Goal: Information Seeking & Learning: Learn about a topic

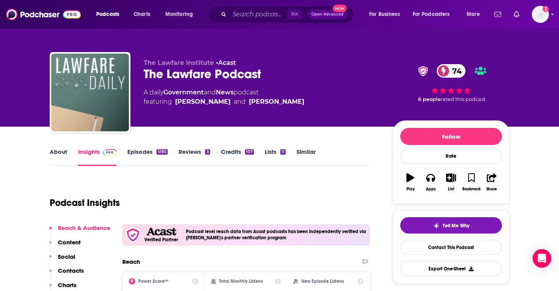
click at [303, 154] on link "Similar" at bounding box center [305, 157] width 19 height 18
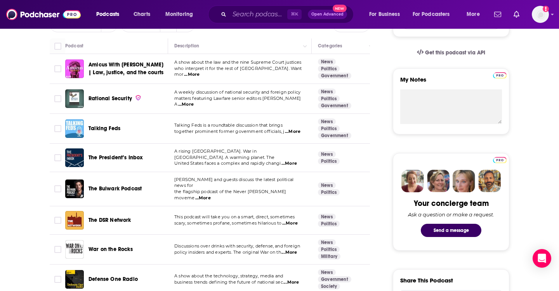
scroll to position [254, 0]
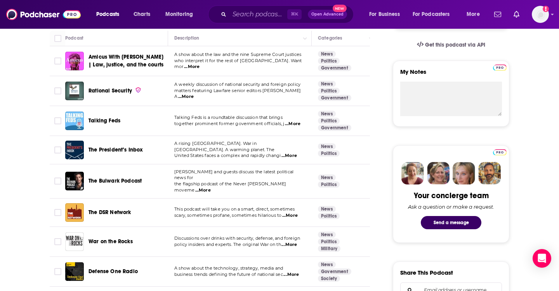
click at [285, 212] on span "...More" at bounding box center [290, 215] width 16 height 6
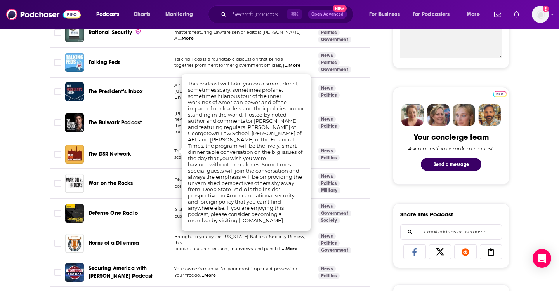
scroll to position [333, 0]
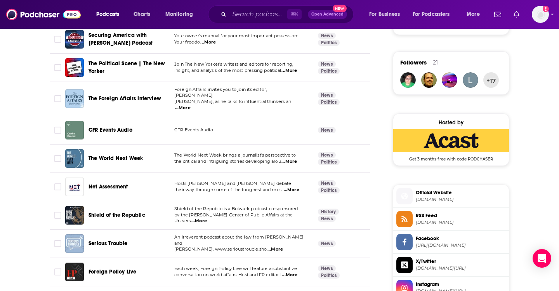
scroll to position [551, 0]
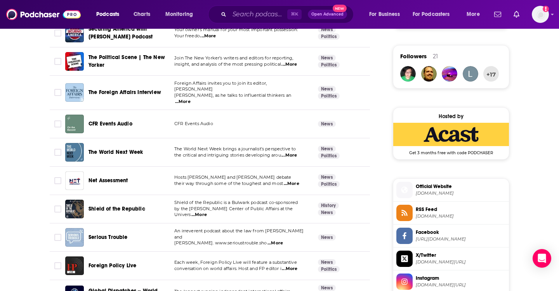
click at [303, 206] on p "by the Miller Center of Public Affairs at the Univers ...More" at bounding box center [239, 212] width 131 height 12
click at [207, 211] on span "...More" at bounding box center [199, 214] width 16 height 6
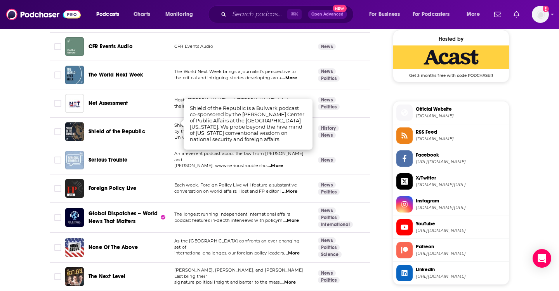
scroll to position [977, 0]
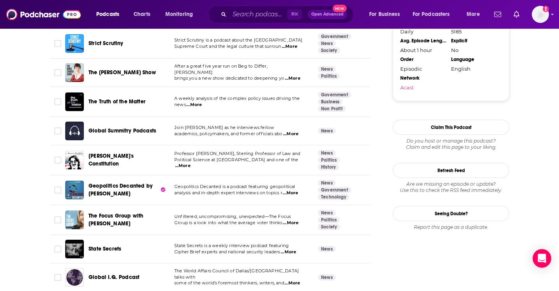
click at [190, 163] on span "...More" at bounding box center [183, 166] width 16 height 6
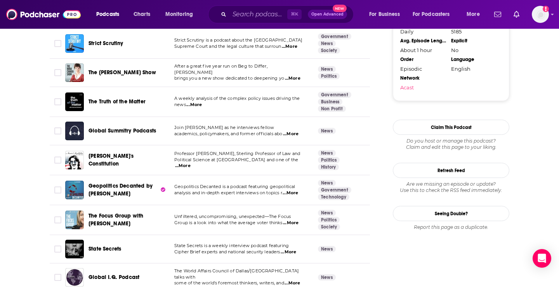
scroll to position [1187, 0]
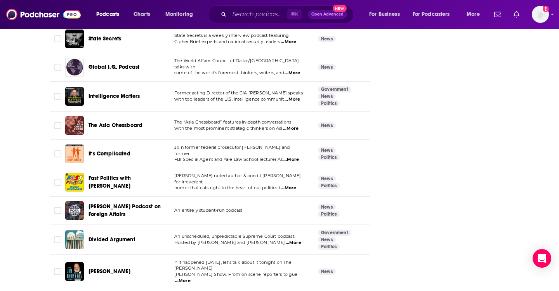
click at [291, 156] on span "...More" at bounding box center [291, 159] width 16 height 6
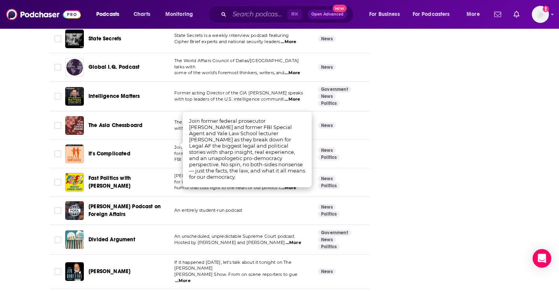
click at [149, 150] on div "It's Complicated" at bounding box center [128, 154] width 81 height 8
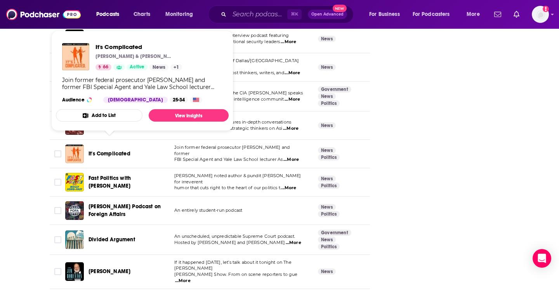
click at [111, 150] on span "It's Complicated" at bounding box center [109, 153] width 42 height 7
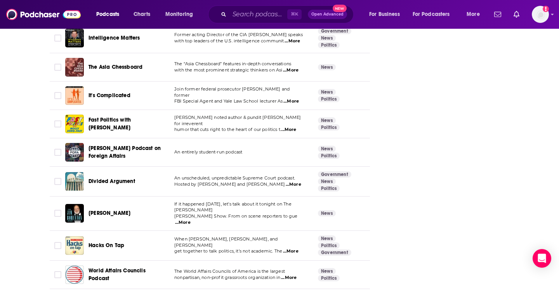
scroll to position [1680, 0]
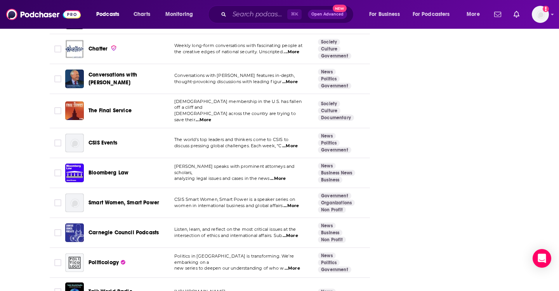
click at [97, 169] on span "Bloomberg Law" at bounding box center [108, 172] width 40 height 7
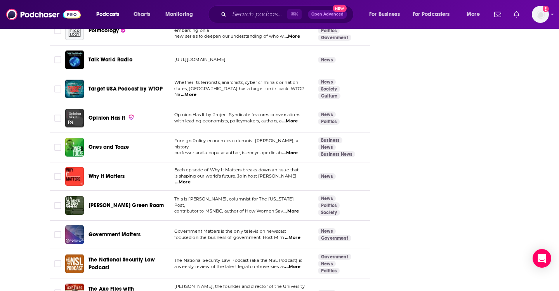
scroll to position [1996, 0]
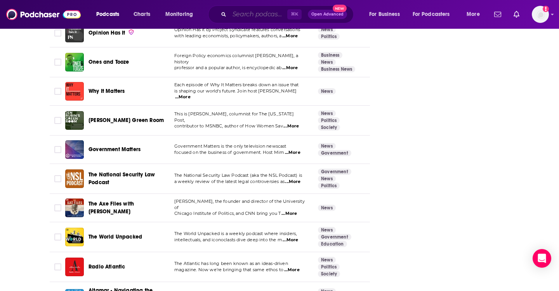
click at [249, 12] on input "Search podcasts, credits, & more..." at bounding box center [258, 14] width 58 height 12
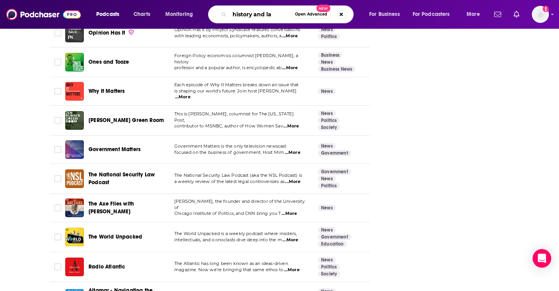
type input "history and law"
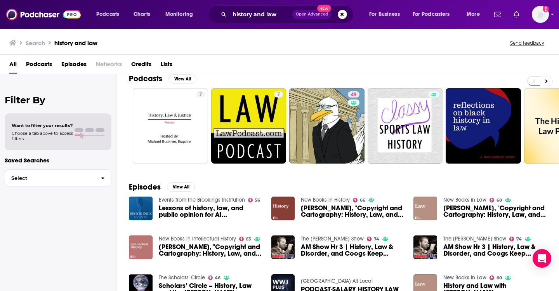
scroll to position [10, 0]
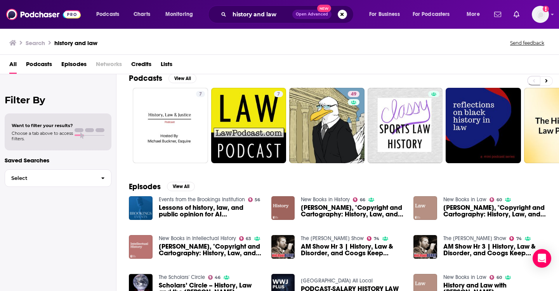
click at [287, 214] on img at bounding box center [283, 208] width 24 height 24
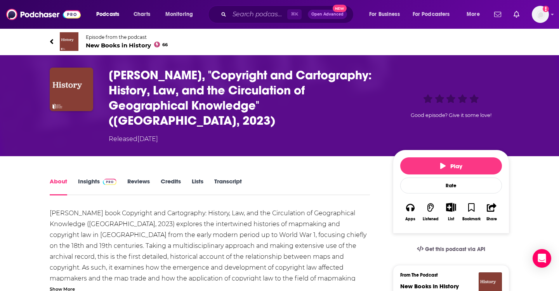
click at [88, 182] on link "Insights" at bounding box center [97, 186] width 38 height 18
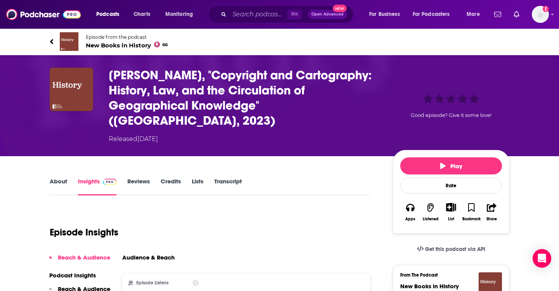
click at [126, 47] on span "New Books in History 66" at bounding box center [127, 45] width 82 height 7
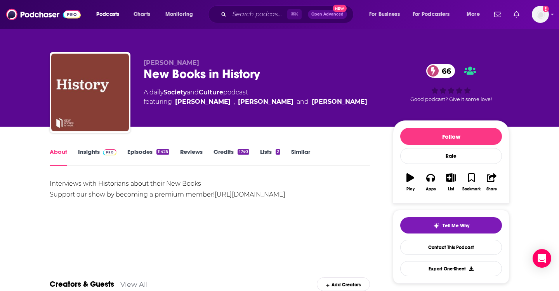
click at [92, 149] on link "Insights" at bounding box center [97, 157] width 38 height 18
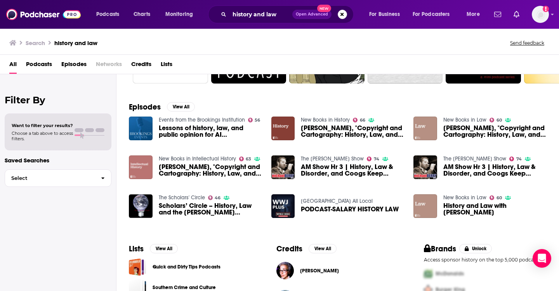
scroll to position [93, 0]
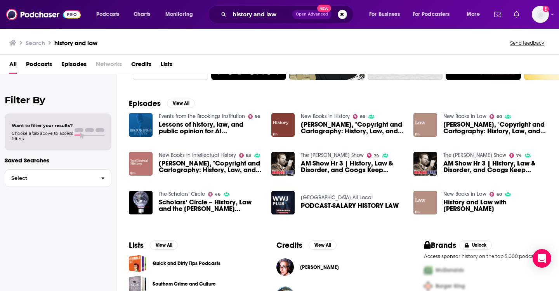
click at [455, 165] on span "AM Show Hr 3 | History, Law & Disorder, and Coogs Keep Dancing" at bounding box center [494, 166] width 103 height 13
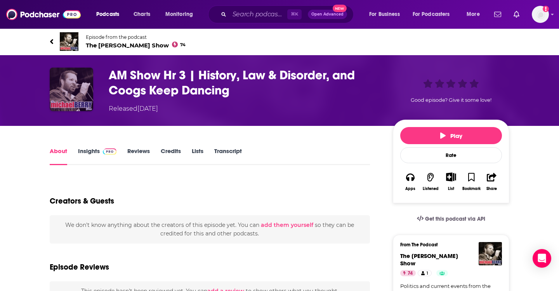
click at [73, 95] on img "AM Show Hr 3 | History, Law & Disorder, and Coogs Keep Dancing" at bounding box center [71, 88] width 43 height 43
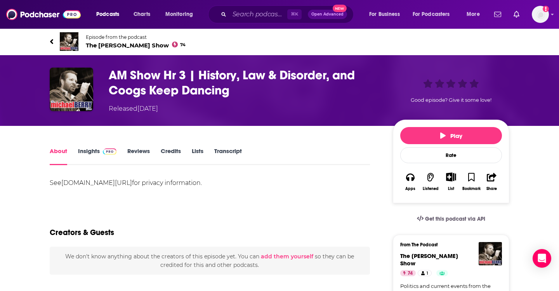
click at [133, 47] on span "The Michael Berry Show 74" at bounding box center [136, 45] width 100 height 7
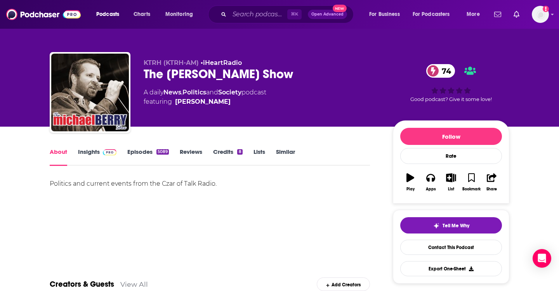
click at [88, 151] on link "Insights" at bounding box center [97, 157] width 38 height 18
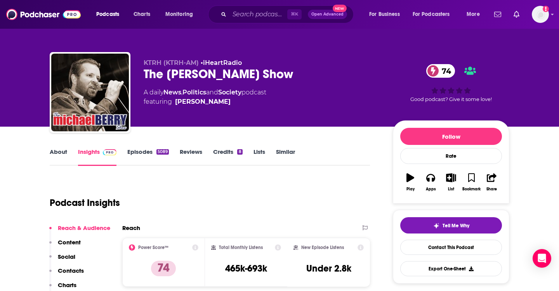
click at [149, 150] on link "Episodes 5089" at bounding box center [148, 157] width 42 height 18
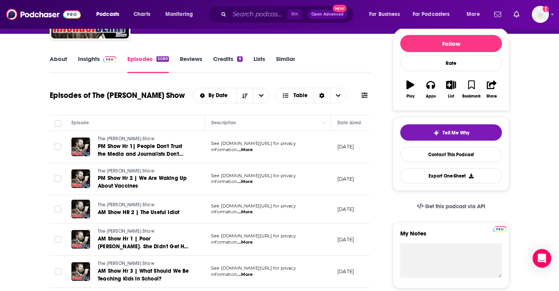
scroll to position [93, 0]
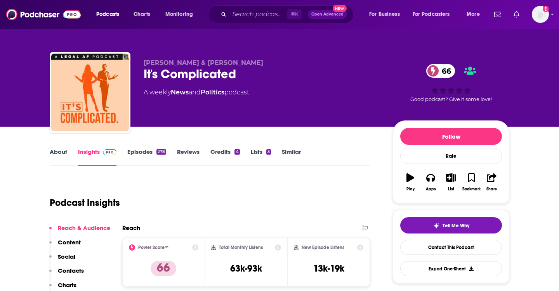
click at [145, 155] on link "Episodes 278" at bounding box center [146, 157] width 39 height 18
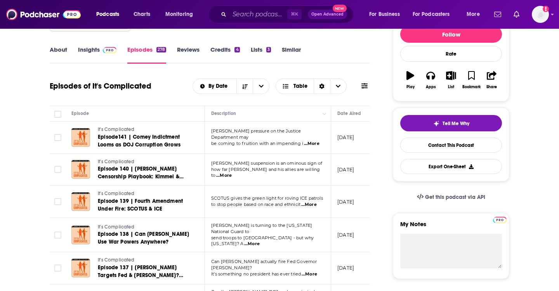
scroll to position [103, 0]
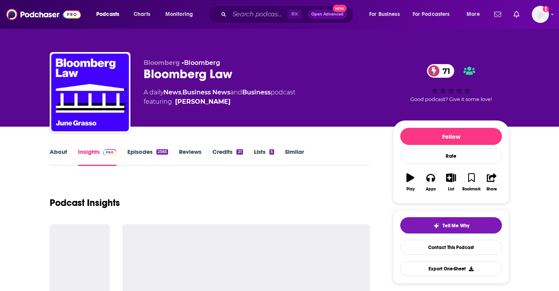
click at [143, 150] on link "Episodes 2565" at bounding box center [147, 157] width 41 height 18
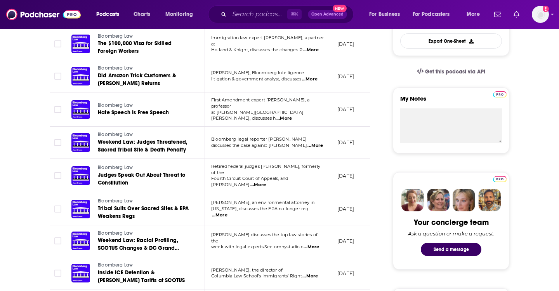
scroll to position [228, 0]
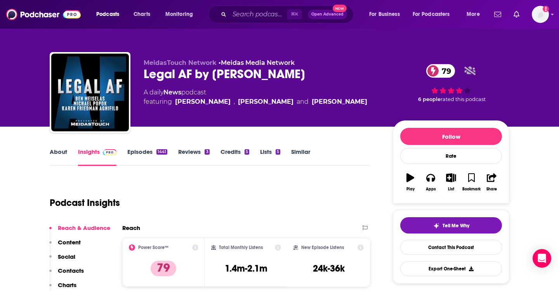
click at [303, 156] on link "Similar" at bounding box center [300, 157] width 19 height 18
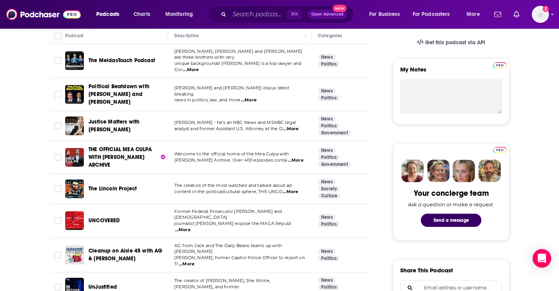
scroll to position [259, 0]
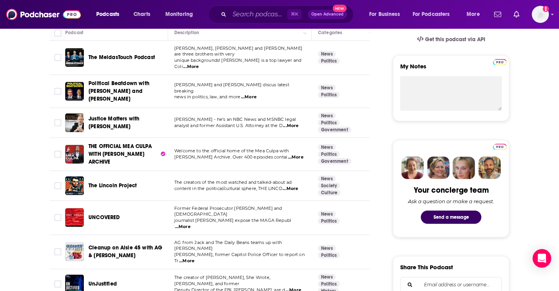
click at [270, 274] on span "The creator of [PERSON_NAME], She Wrote, [PERSON_NAME], and former" at bounding box center [222, 280] width 96 height 12
click at [291, 287] on span "...More" at bounding box center [293, 290] width 16 height 6
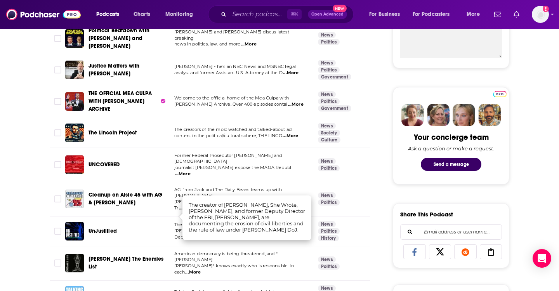
scroll to position [319, 0]
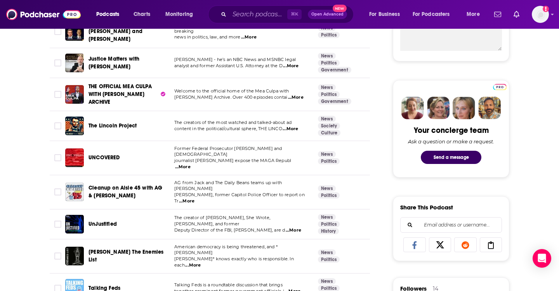
click at [194, 198] on span "...More" at bounding box center [187, 201] width 16 height 6
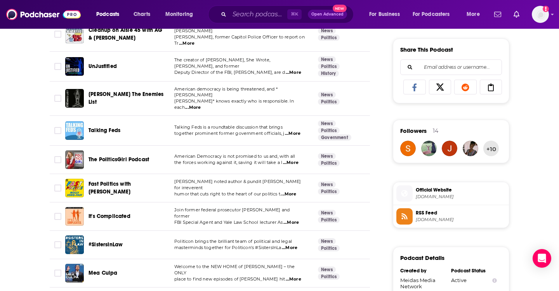
scroll to position [478, 0]
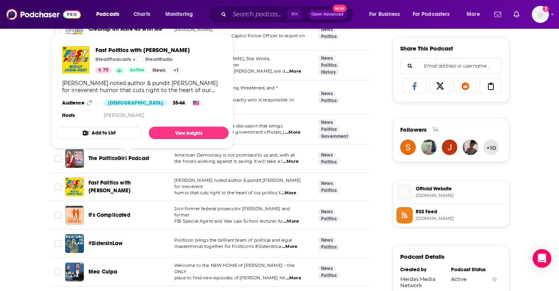
click at [131, 179] on span "Fast Politics with [PERSON_NAME]" at bounding box center [109, 186] width 42 height 14
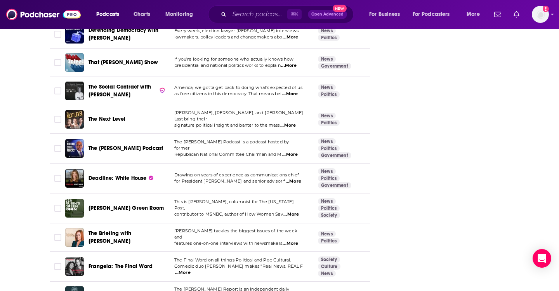
scroll to position [387, 0]
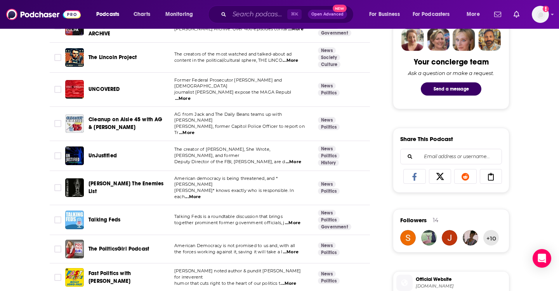
click at [239, 146] on span "The creator of [PERSON_NAME], She Wrote, [PERSON_NAME], and former" at bounding box center [222, 152] width 96 height 12
click at [297, 159] on span "...More" at bounding box center [293, 162] width 16 height 6
click at [264, 213] on span "Talking Feds is a roundtable discussion that brings" at bounding box center [228, 215] width 108 height 5
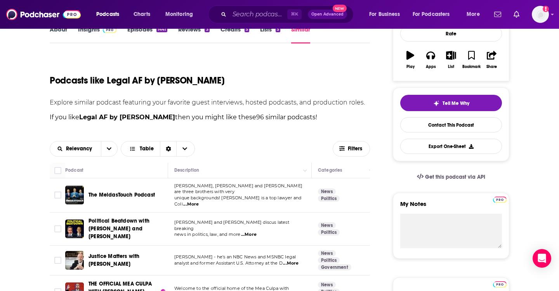
scroll to position [292, 0]
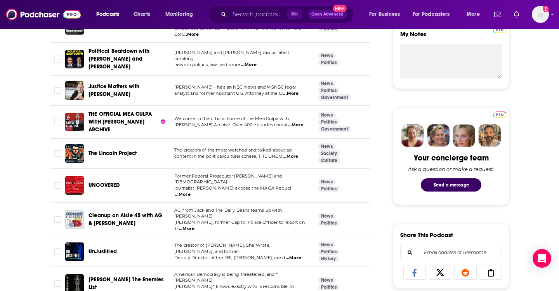
click at [332, 255] on link "History" at bounding box center [328, 258] width 21 height 6
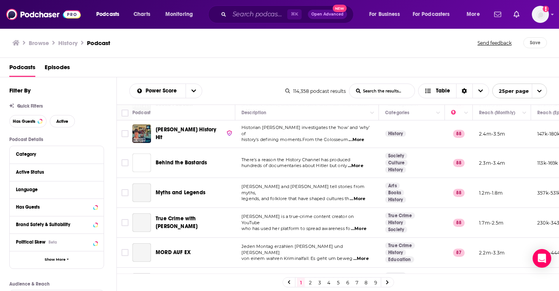
scroll to position [583, 0]
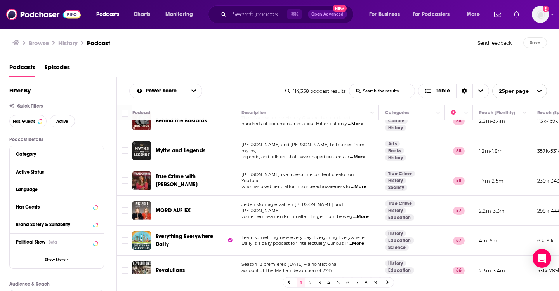
click at [309, 283] on link "2" at bounding box center [310, 281] width 8 height 9
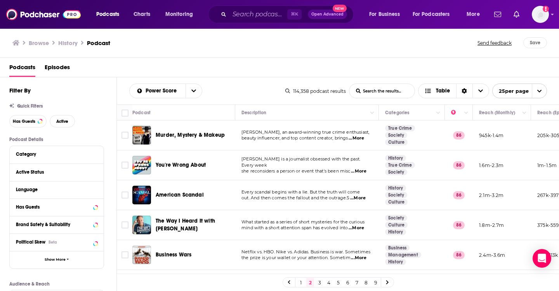
click at [361, 136] on span "...More" at bounding box center [356, 138] width 16 height 6
click at [315, 137] on span "beauty influencer, and top content creator, brings" at bounding box center [294, 137] width 107 height 5
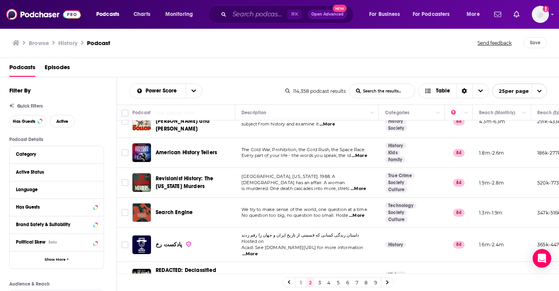
scroll to position [498, 0]
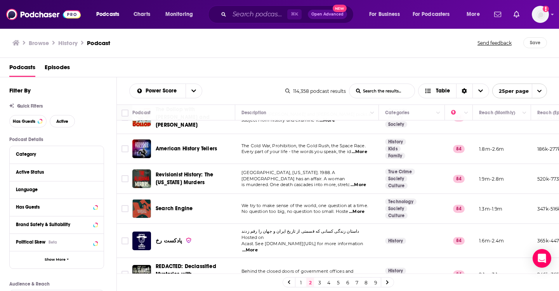
click at [359, 208] on span "...More" at bounding box center [357, 211] width 16 height 6
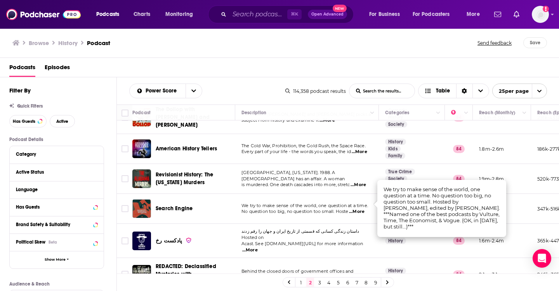
click at [180, 205] on span "Search Engine" at bounding box center [174, 208] width 37 height 7
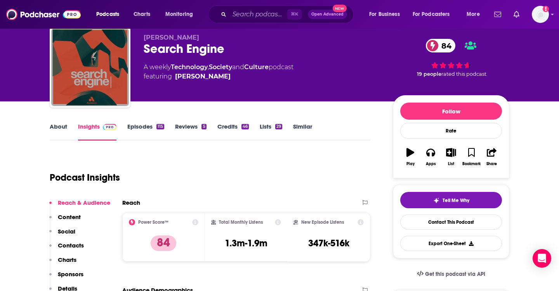
scroll to position [26, 0]
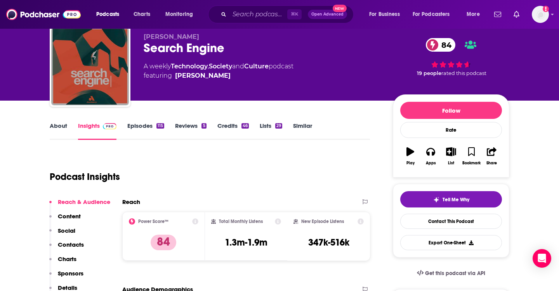
click at [140, 126] on link "Episodes 115" at bounding box center [145, 131] width 37 height 18
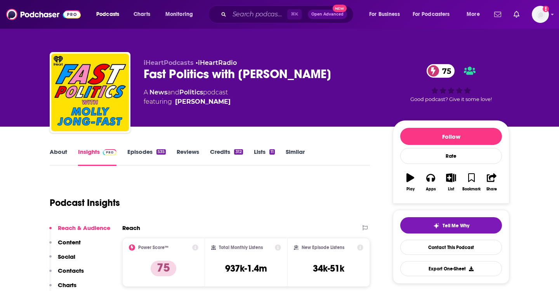
scroll to position [3, 0]
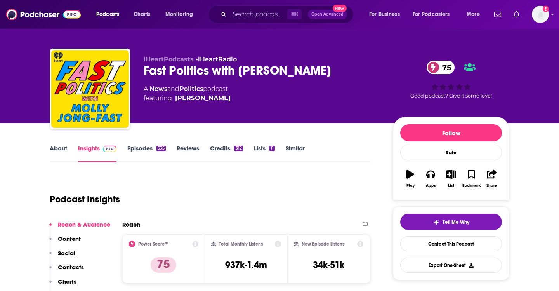
click at [300, 146] on link "Similar" at bounding box center [294, 153] width 19 height 18
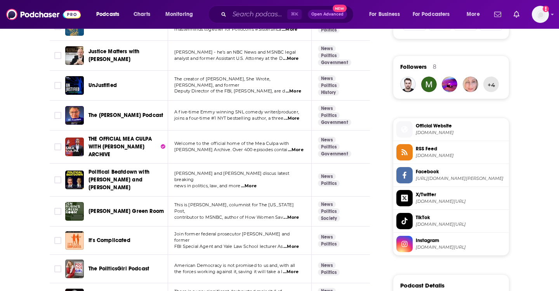
scroll to position [545, 0]
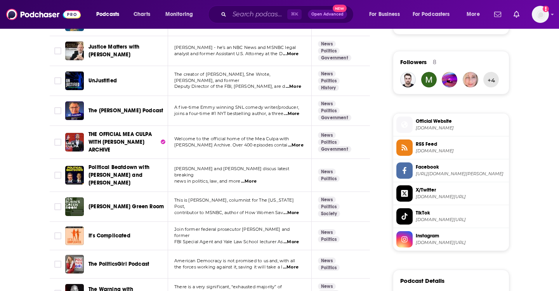
click at [294, 209] on span "...More" at bounding box center [291, 212] width 16 height 6
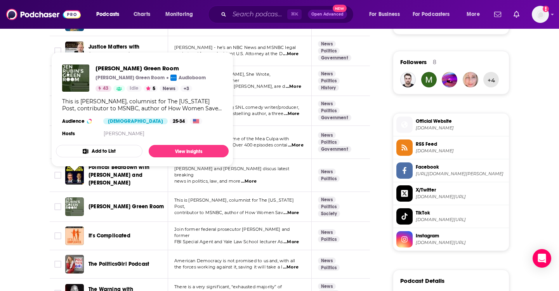
click at [80, 197] on img "Jen Rubin's Green Room" at bounding box center [74, 206] width 19 height 19
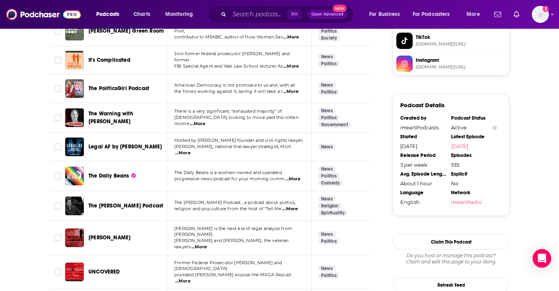
scroll to position [725, 0]
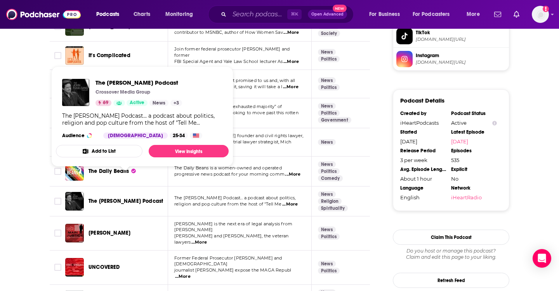
click at [149, 197] on span "The [PERSON_NAME] Podcast" at bounding box center [125, 200] width 74 height 7
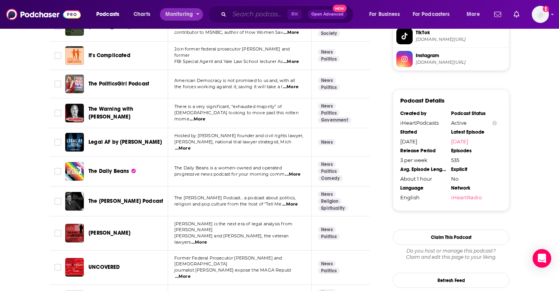
click at [234, 12] on input "Search podcasts, credits, & more..." at bounding box center [258, 14] width 58 height 12
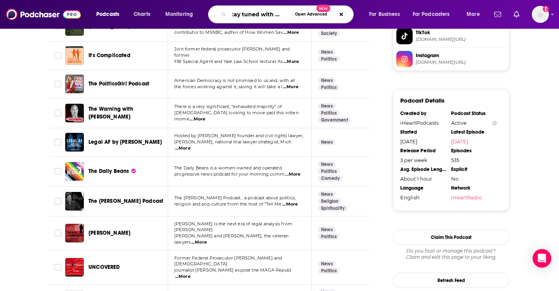
type input "stay tuned with preet"
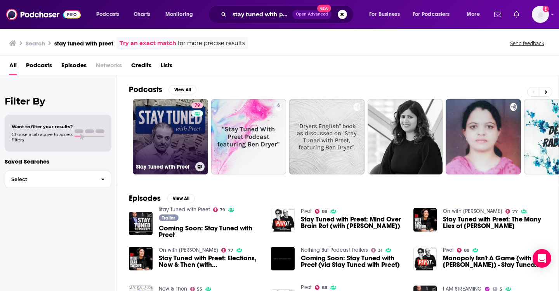
click at [168, 137] on link "79 Stay Tuned with Preet" at bounding box center [170, 136] width 75 height 75
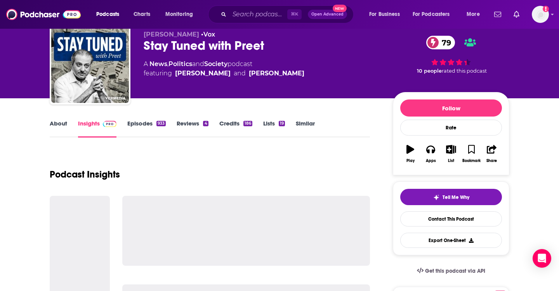
scroll to position [29, 0]
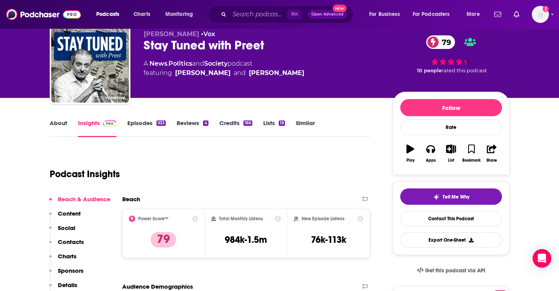
click at [143, 125] on link "Episodes 933" at bounding box center [146, 128] width 38 height 18
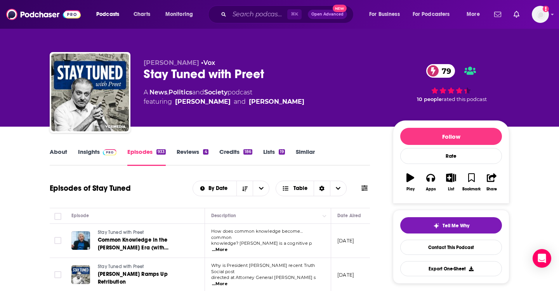
click at [100, 151] on span at bounding box center [108, 151] width 17 height 7
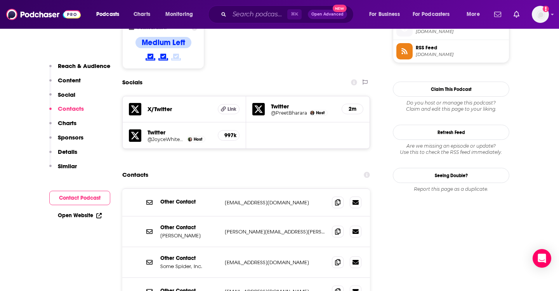
scroll to position [644, 0]
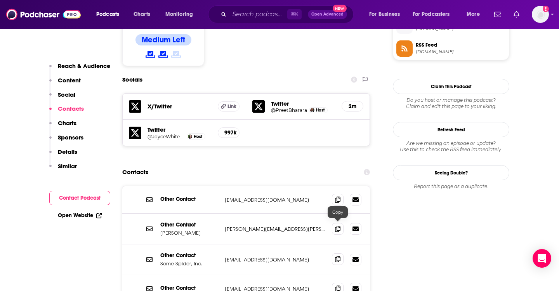
click at [337, 253] on span at bounding box center [338, 259] width 12 height 12
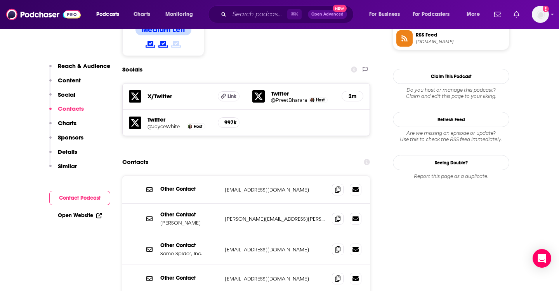
scroll to position [656, 0]
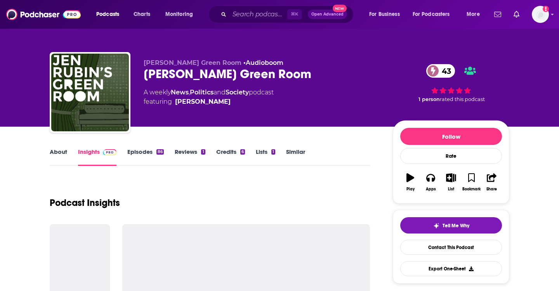
scroll to position [21, 0]
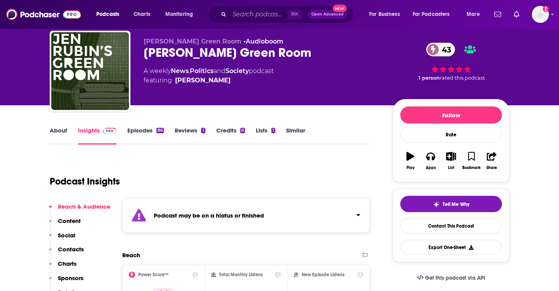
click at [153, 133] on link "Episodes 86" at bounding box center [145, 135] width 36 height 18
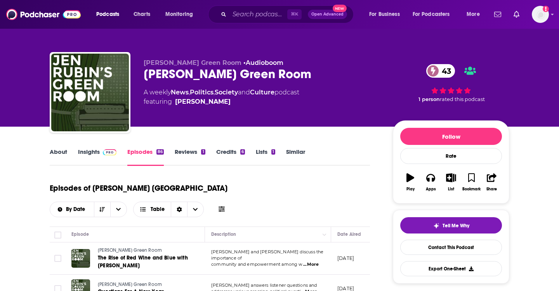
scroll to position [0, 16]
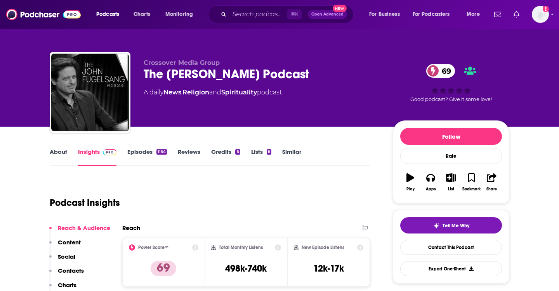
click at [147, 150] on link "Episodes 1154" at bounding box center [147, 157] width 40 height 18
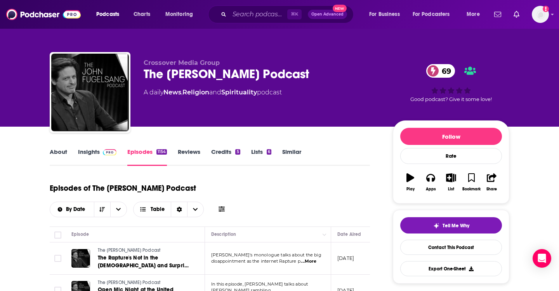
click at [105, 152] on img at bounding box center [110, 152] width 14 height 6
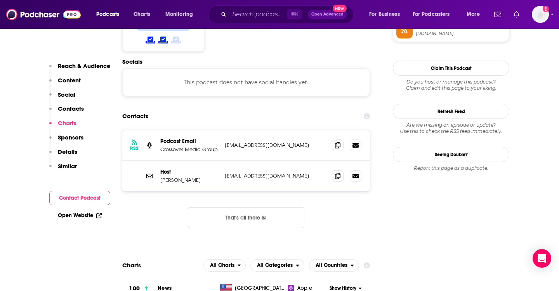
scroll to position [657, 0]
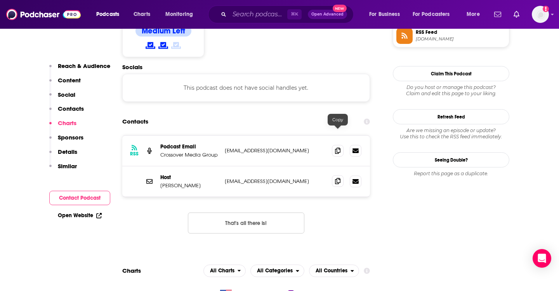
click at [338, 175] on span at bounding box center [338, 181] width 12 height 12
click at [336, 147] on icon at bounding box center [337, 150] width 5 height 6
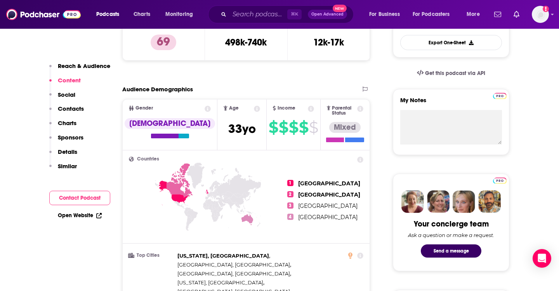
scroll to position [0, 0]
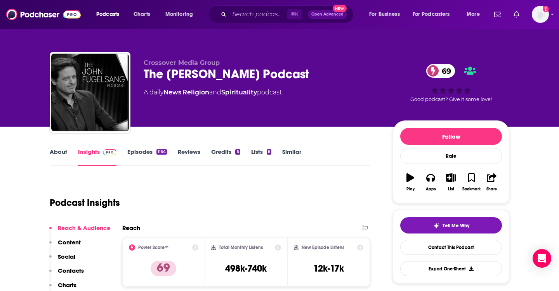
click at [290, 153] on link "Similar" at bounding box center [291, 157] width 19 height 18
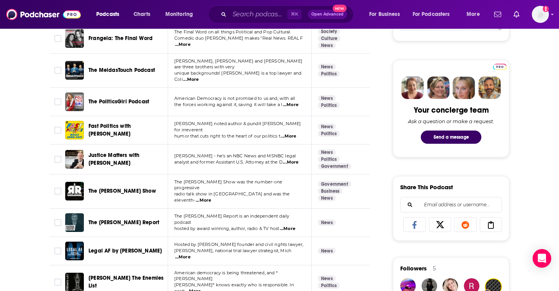
scroll to position [341, 0]
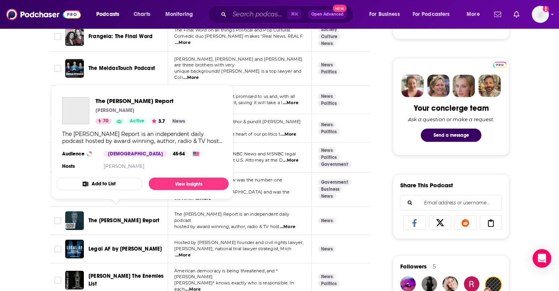
click at [124, 217] on span "The [PERSON_NAME] Report" at bounding box center [123, 220] width 71 height 7
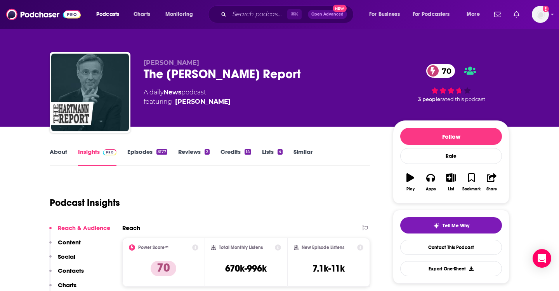
click at [299, 148] on link "Similar" at bounding box center [302, 157] width 19 height 18
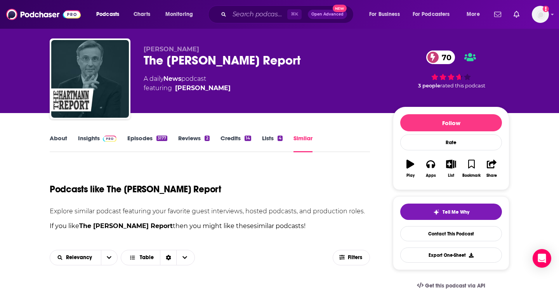
scroll to position [16, 0]
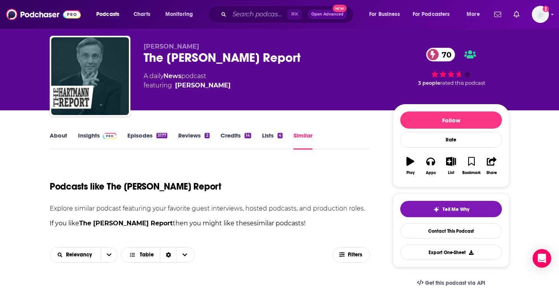
click at [147, 138] on link "Episodes 3177" at bounding box center [147, 140] width 40 height 18
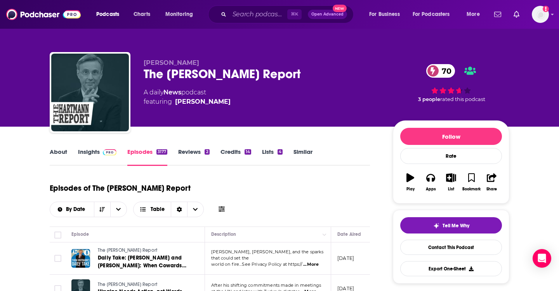
click at [308, 152] on link "Similar" at bounding box center [302, 157] width 19 height 18
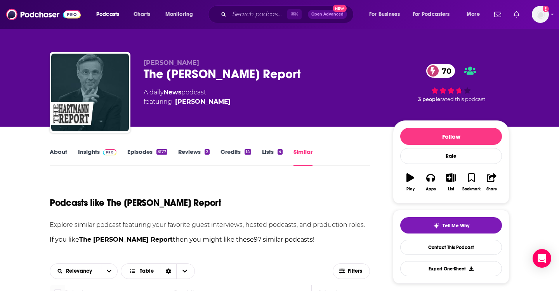
scroll to position [1075, 0]
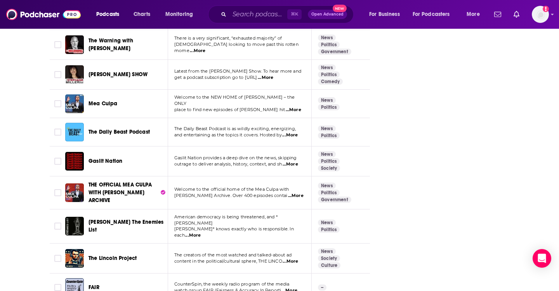
click at [294, 161] on span "...More" at bounding box center [290, 164] width 16 height 6
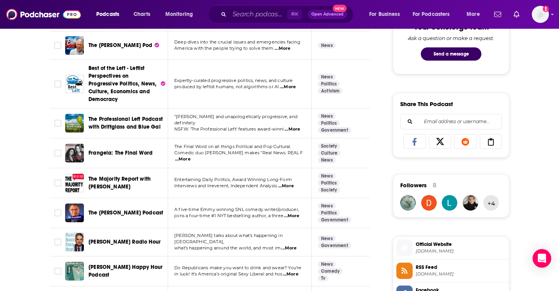
scroll to position [247, 0]
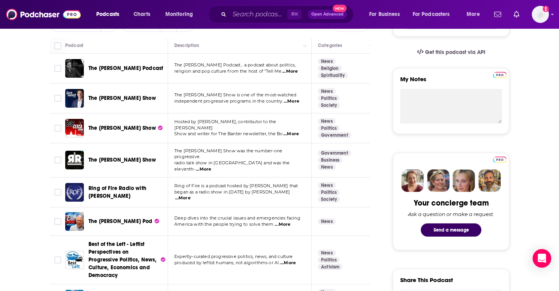
click at [128, 159] on span "The [PERSON_NAME] Show" at bounding box center [121, 159] width 67 height 7
